Goal: Find specific page/section: Find specific page/section

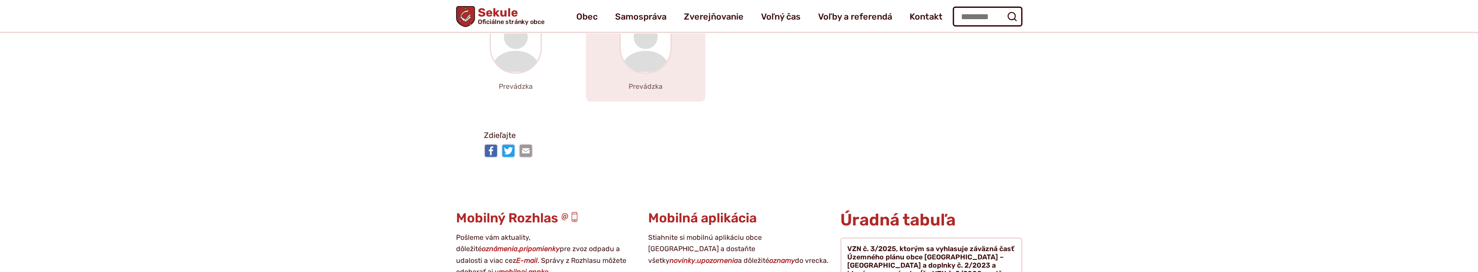
scroll to position [1991, 0]
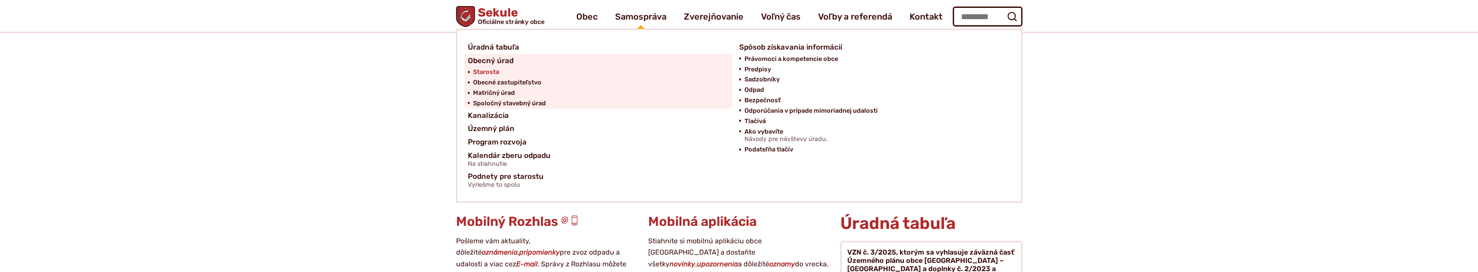
click at [488, 71] on span "Starosta" at bounding box center [486, 72] width 26 height 10
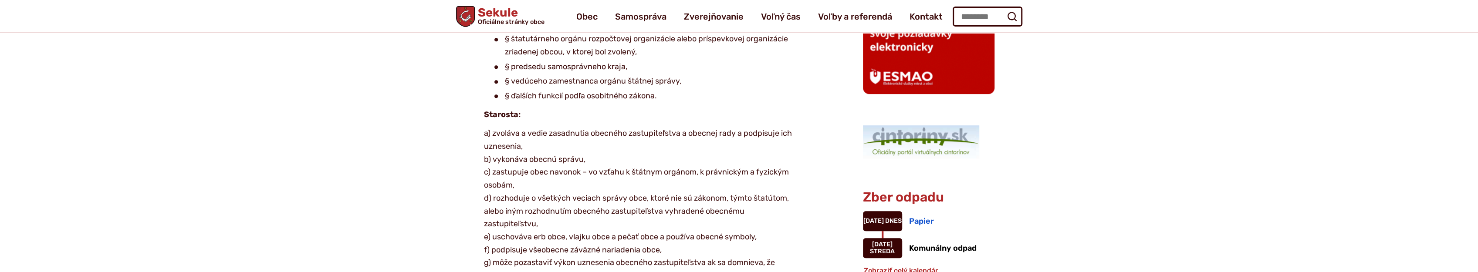
scroll to position [542, 0]
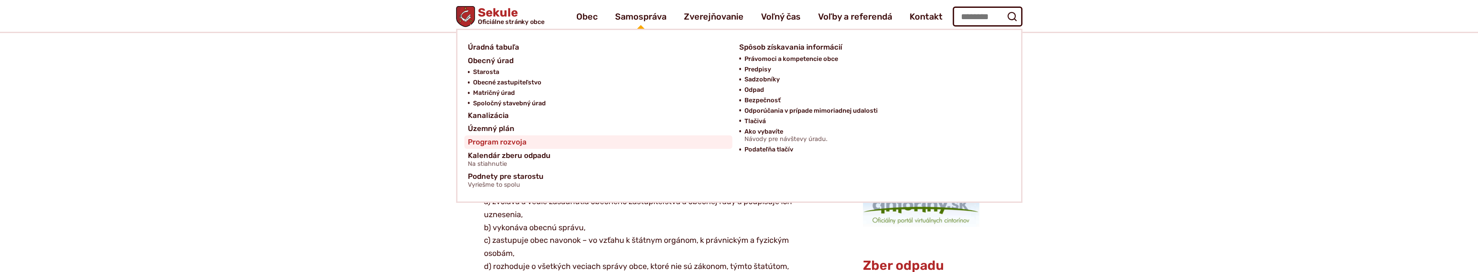
click at [521, 142] on span "Program rozvoja" at bounding box center [497, 142] width 59 height 14
